Goal: Task Accomplishment & Management: Manage account settings

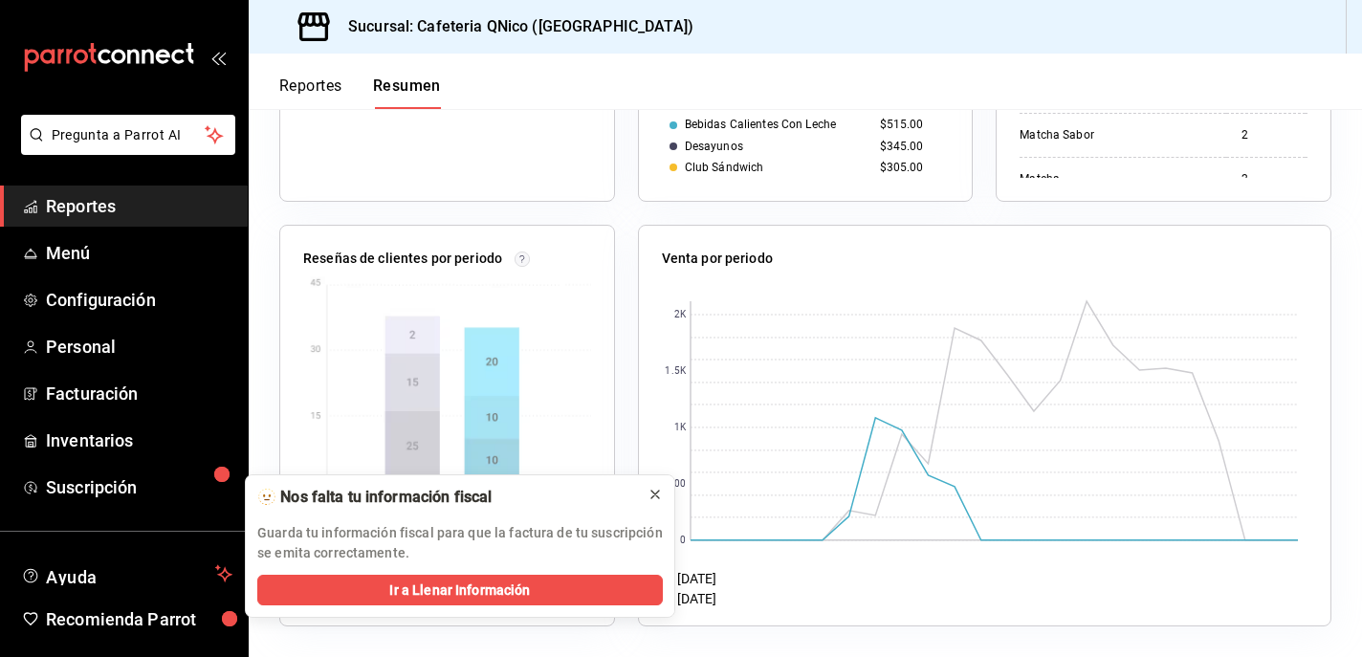
scroll to position [634, 0]
click at [656, 497] on icon at bounding box center [654, 494] width 15 height 15
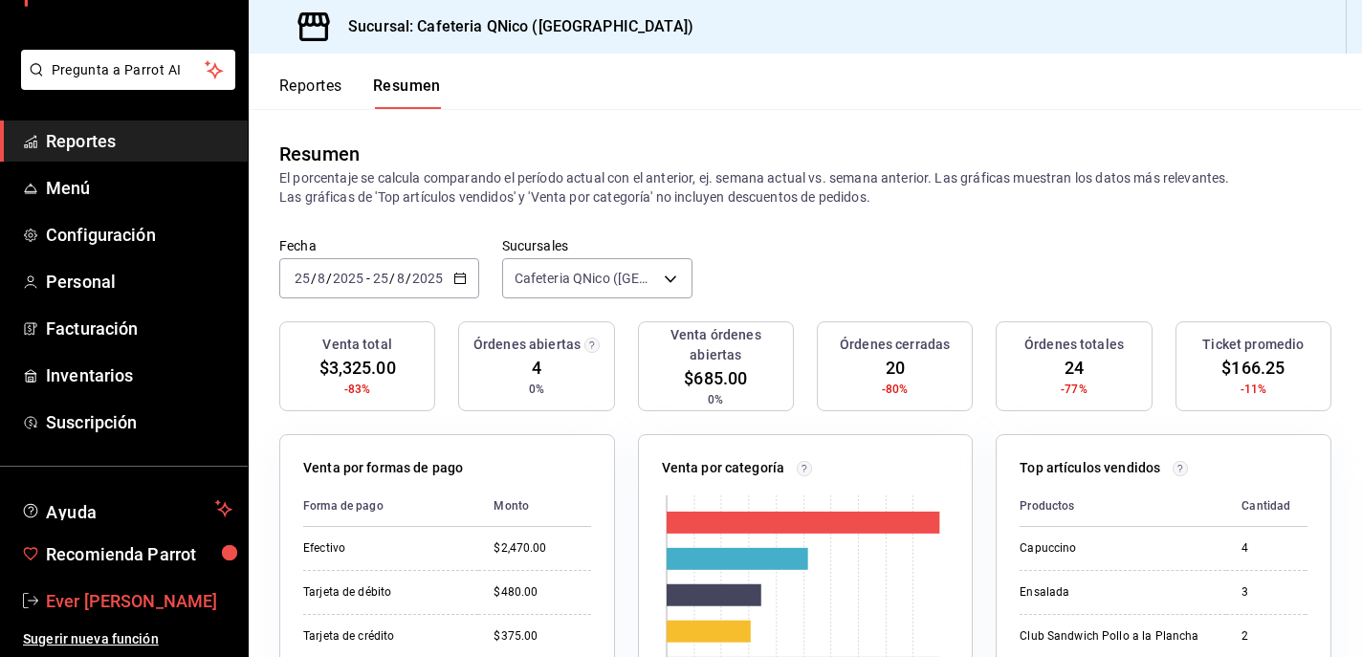
scroll to position [65, 0]
click at [93, 605] on span "Ever [PERSON_NAME]" at bounding box center [139, 601] width 186 height 26
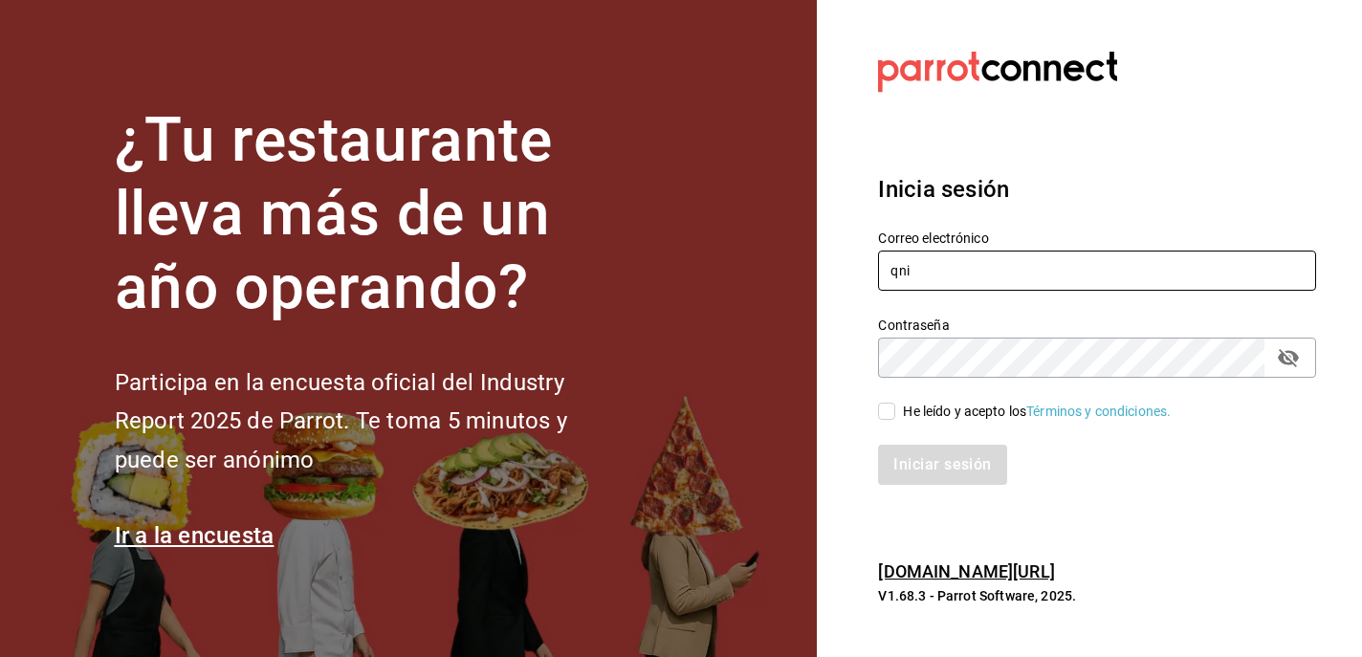
type input "qnicoteziutlan@gmail.com"
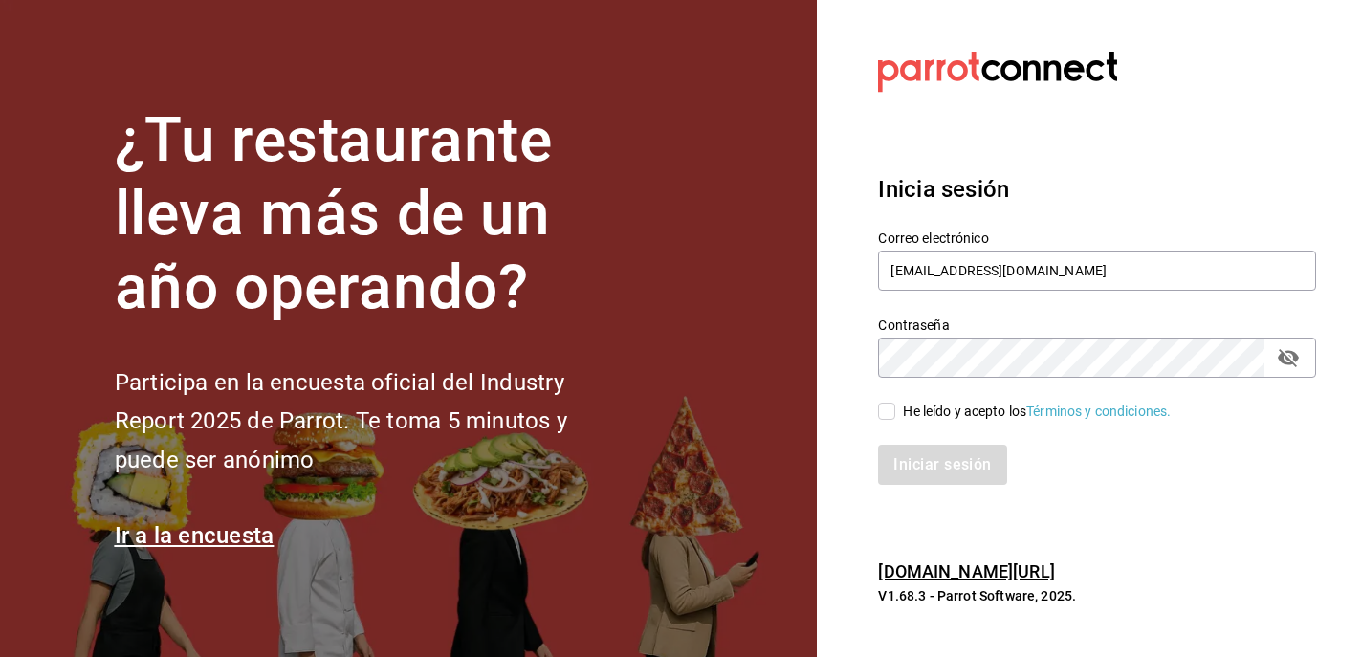
click at [880, 414] on input "He leído y acepto los Términos y condiciones." at bounding box center [886, 411] width 17 height 17
checkbox input "true"
click at [921, 465] on button "Iniciar sesión" at bounding box center [943, 465] width 130 height 40
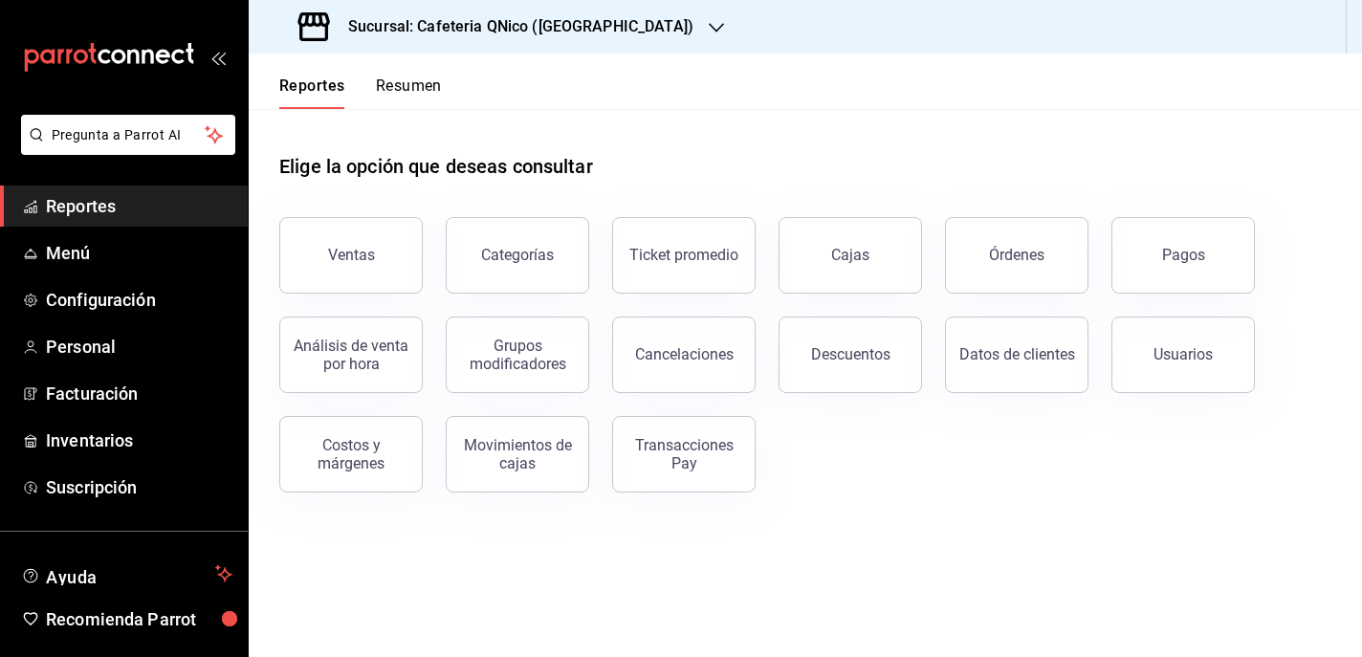
click at [709, 24] on icon "button" at bounding box center [716, 27] width 15 height 15
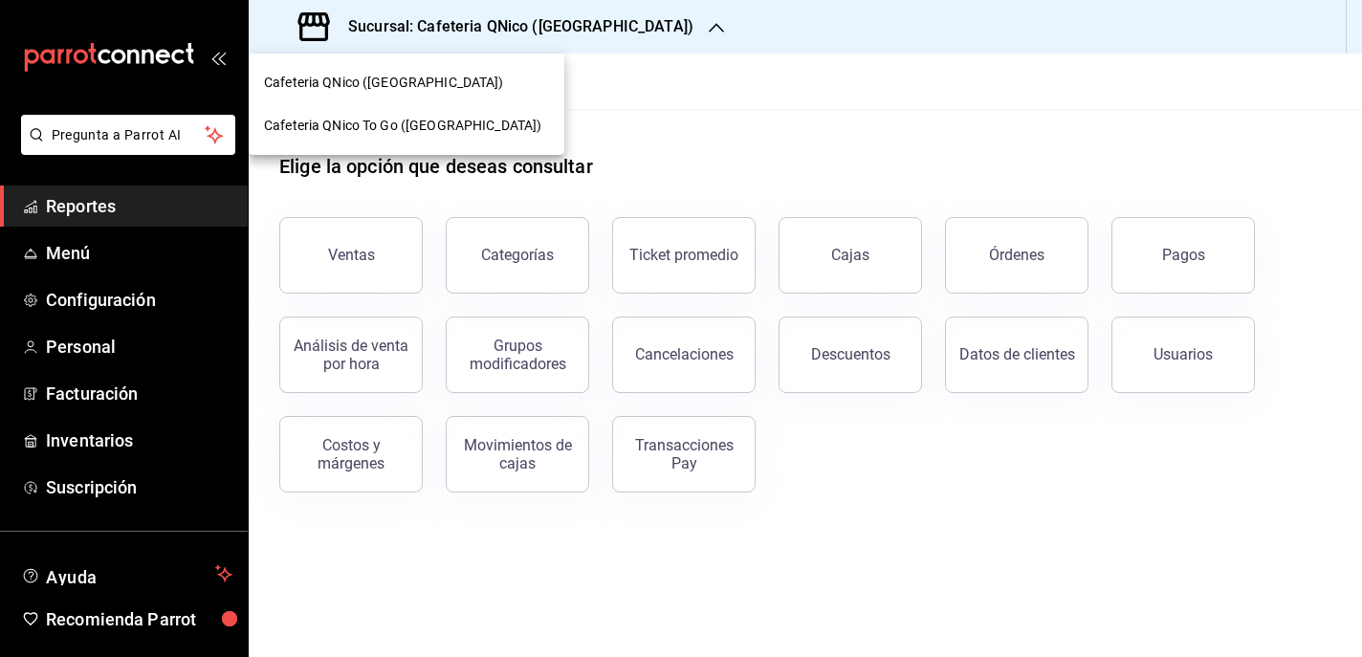
click at [435, 126] on span "Cafeteria QNico To Go (Puebla)" at bounding box center [402, 126] width 277 height 20
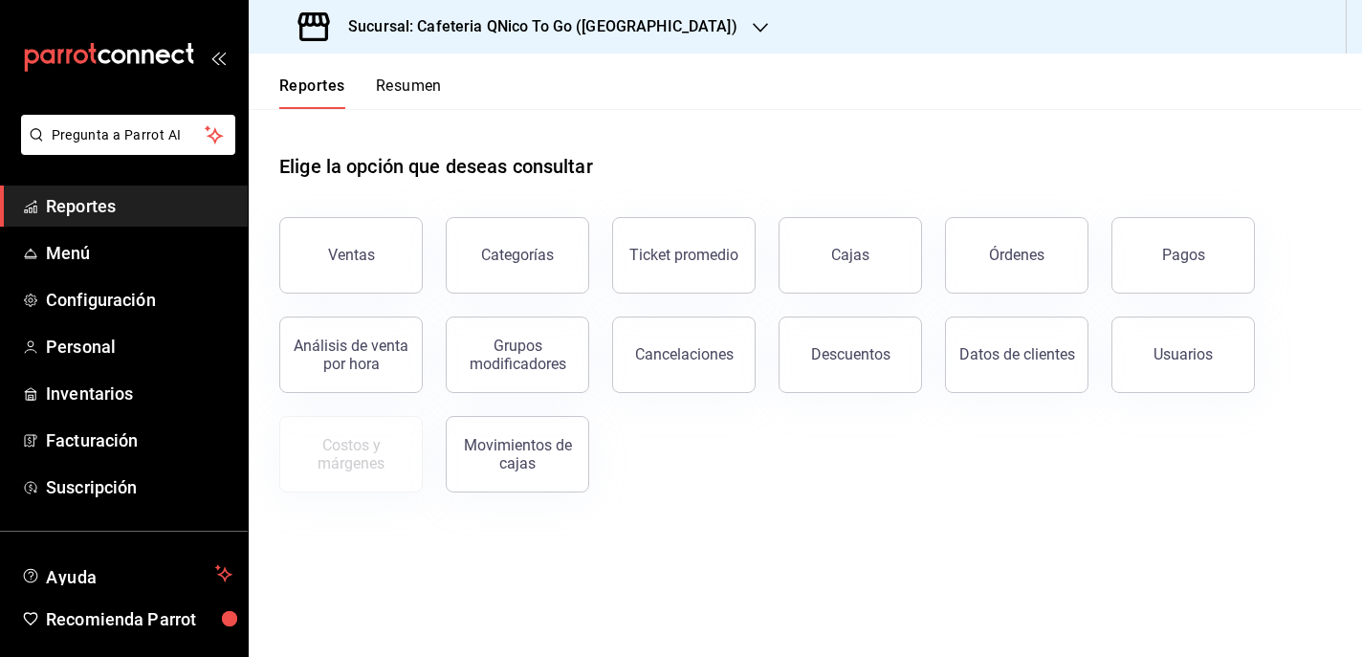
click at [428, 68] on div "Reportes Resumen" at bounding box center [345, 81] width 193 height 55
click at [417, 93] on button "Resumen" at bounding box center [409, 93] width 66 height 33
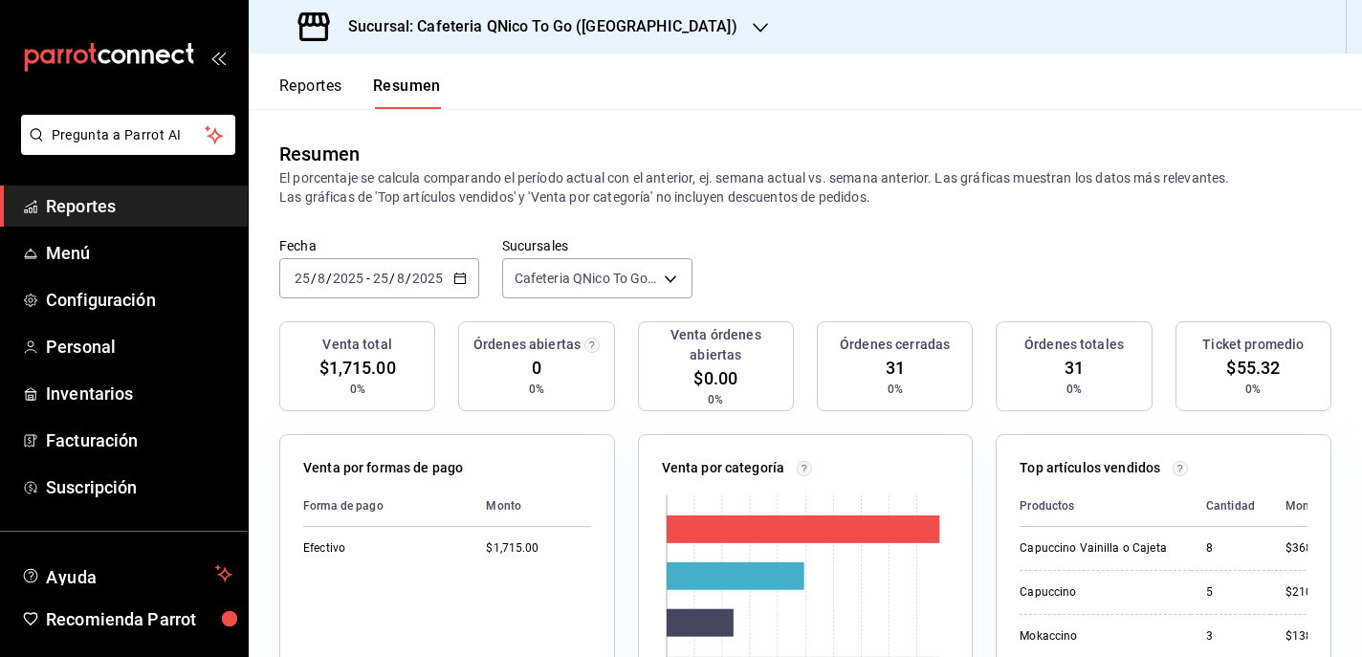
click at [753, 25] on icon "button" at bounding box center [760, 27] width 15 height 15
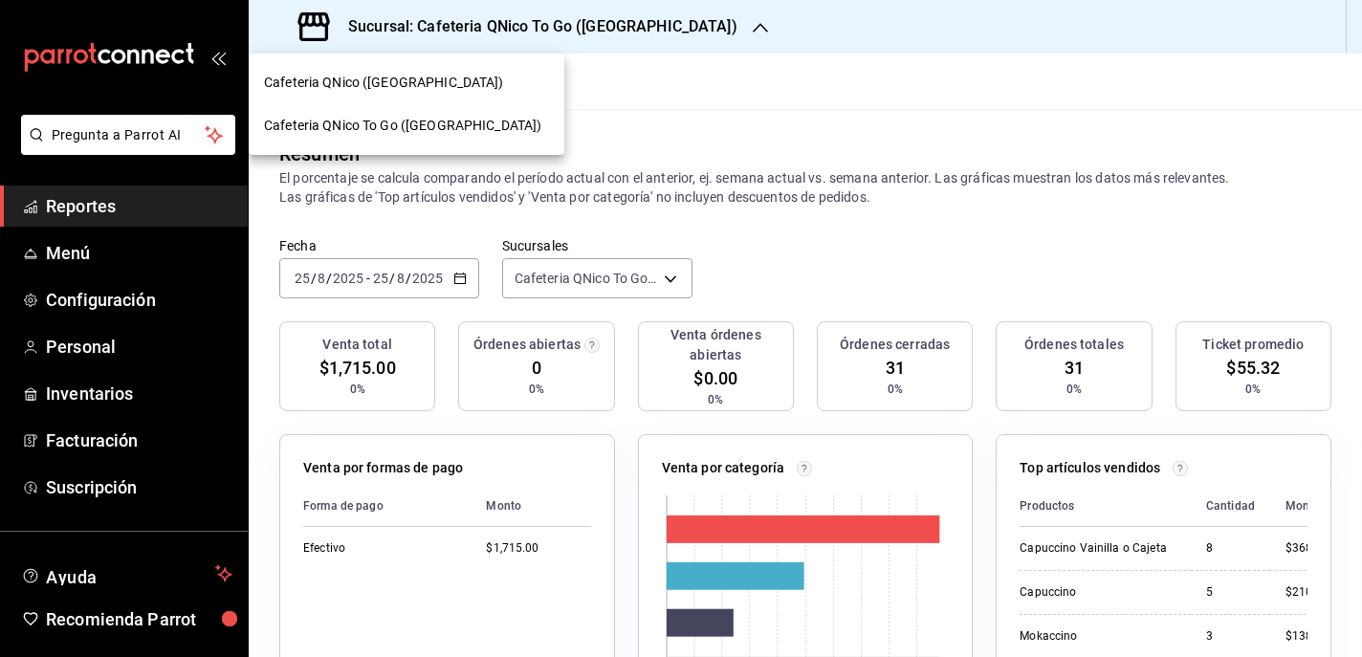
click at [433, 84] on div "Cafeteria QNico ([GEOGRAPHIC_DATA])" at bounding box center [406, 83] width 285 height 20
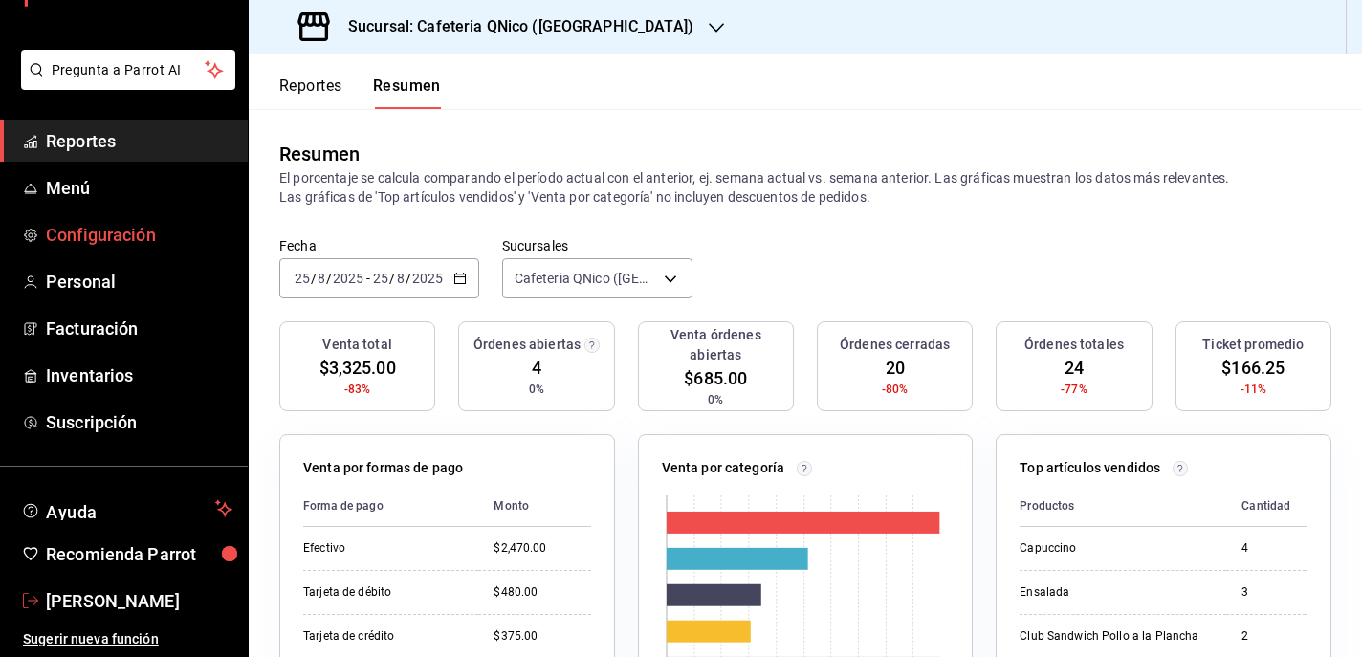
scroll to position [65, 0]
